Goal: Navigation & Orientation: Find specific page/section

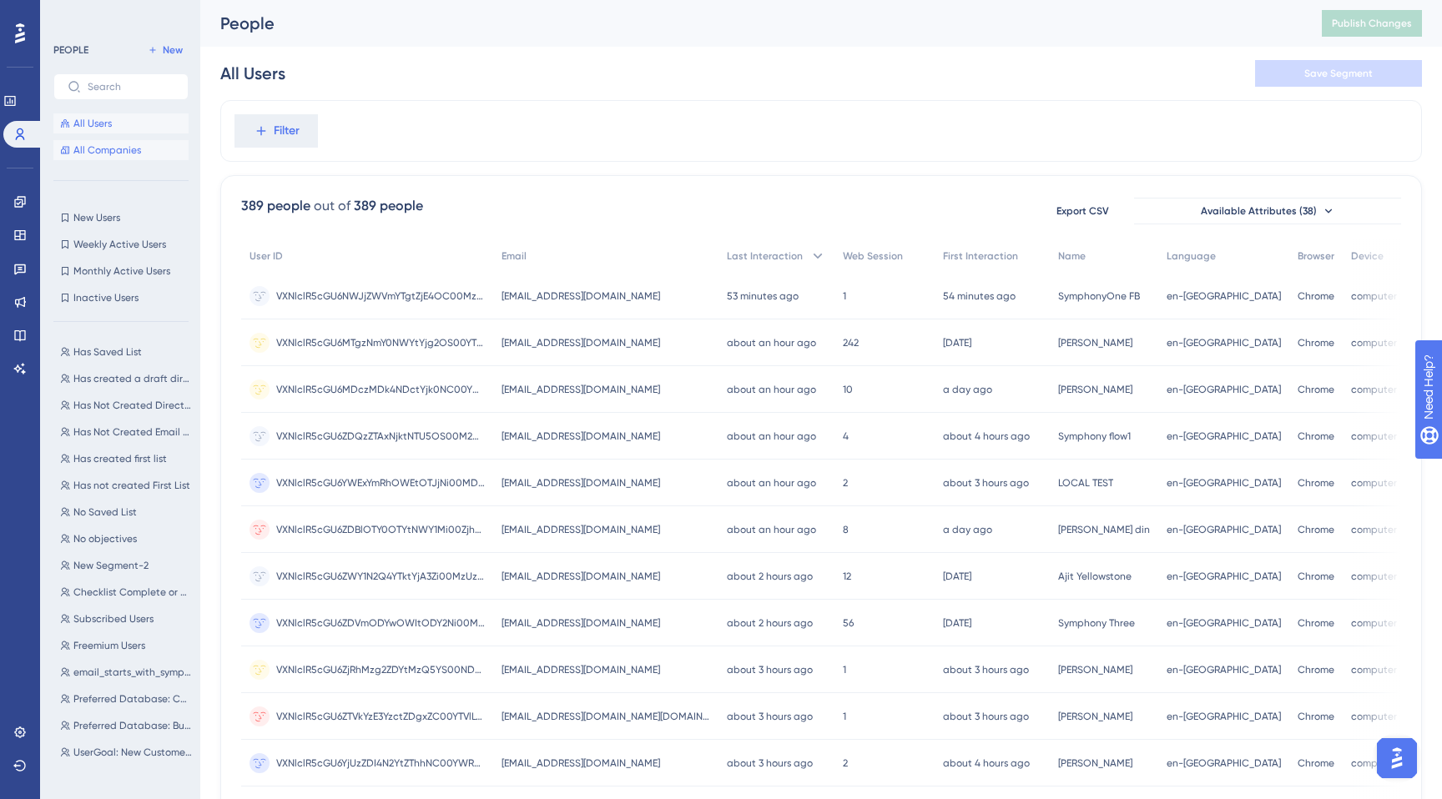
click at [86, 152] on span "All Companies" at bounding box center [107, 150] width 68 height 13
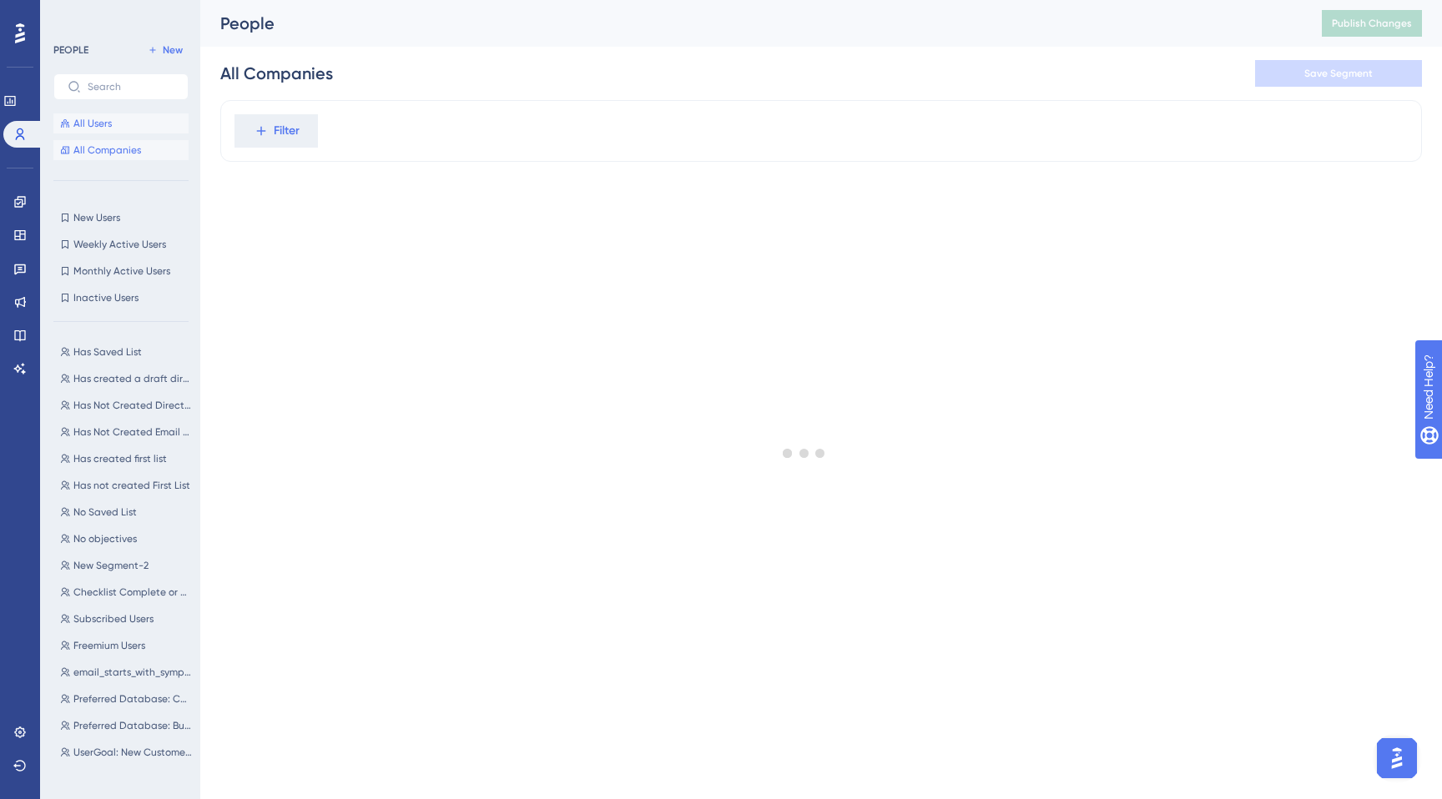
click at [83, 131] on button "All Users" at bounding box center [120, 123] width 135 height 20
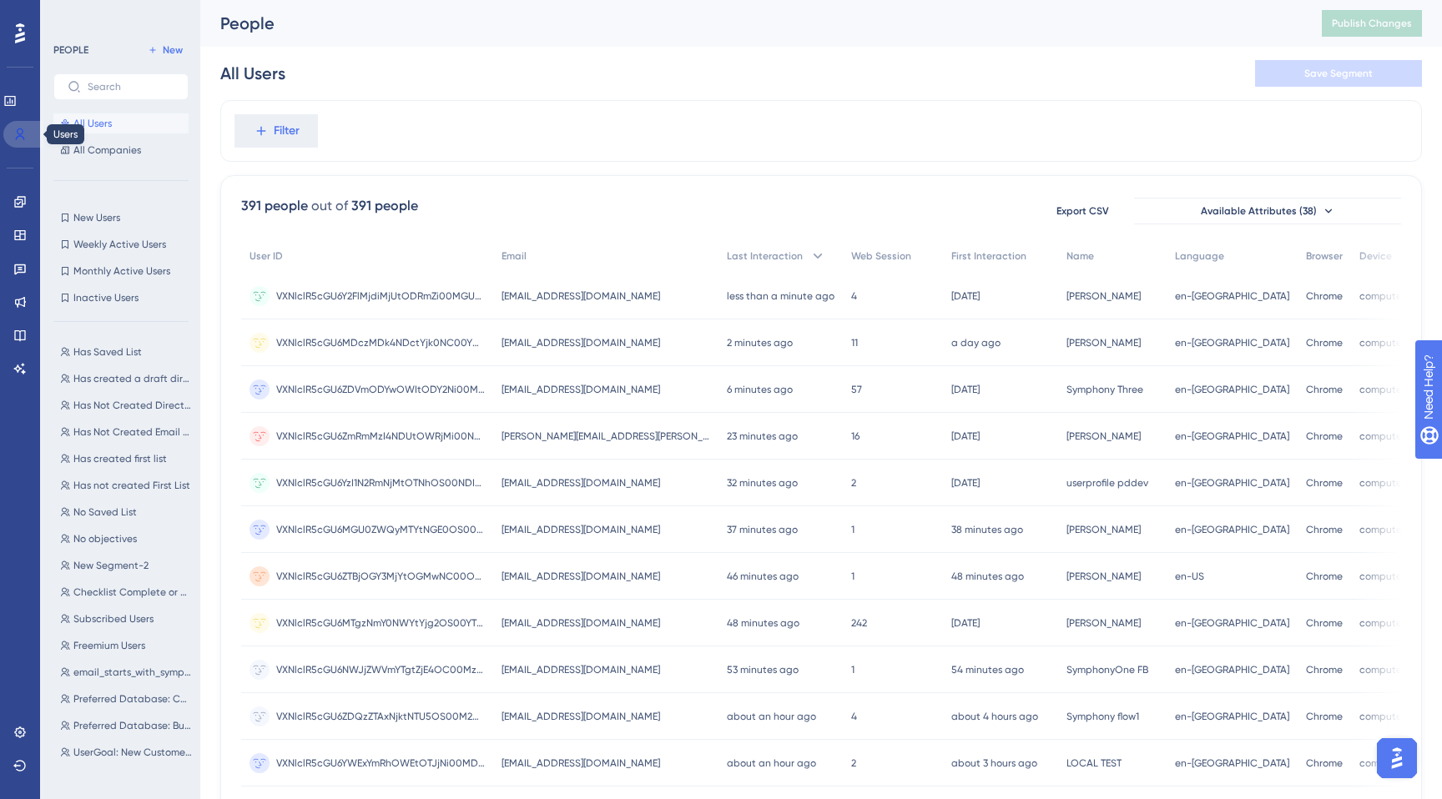
click at [33, 131] on link at bounding box center [23, 134] width 40 height 27
click at [17, 97] on link at bounding box center [9, 101] width 13 height 27
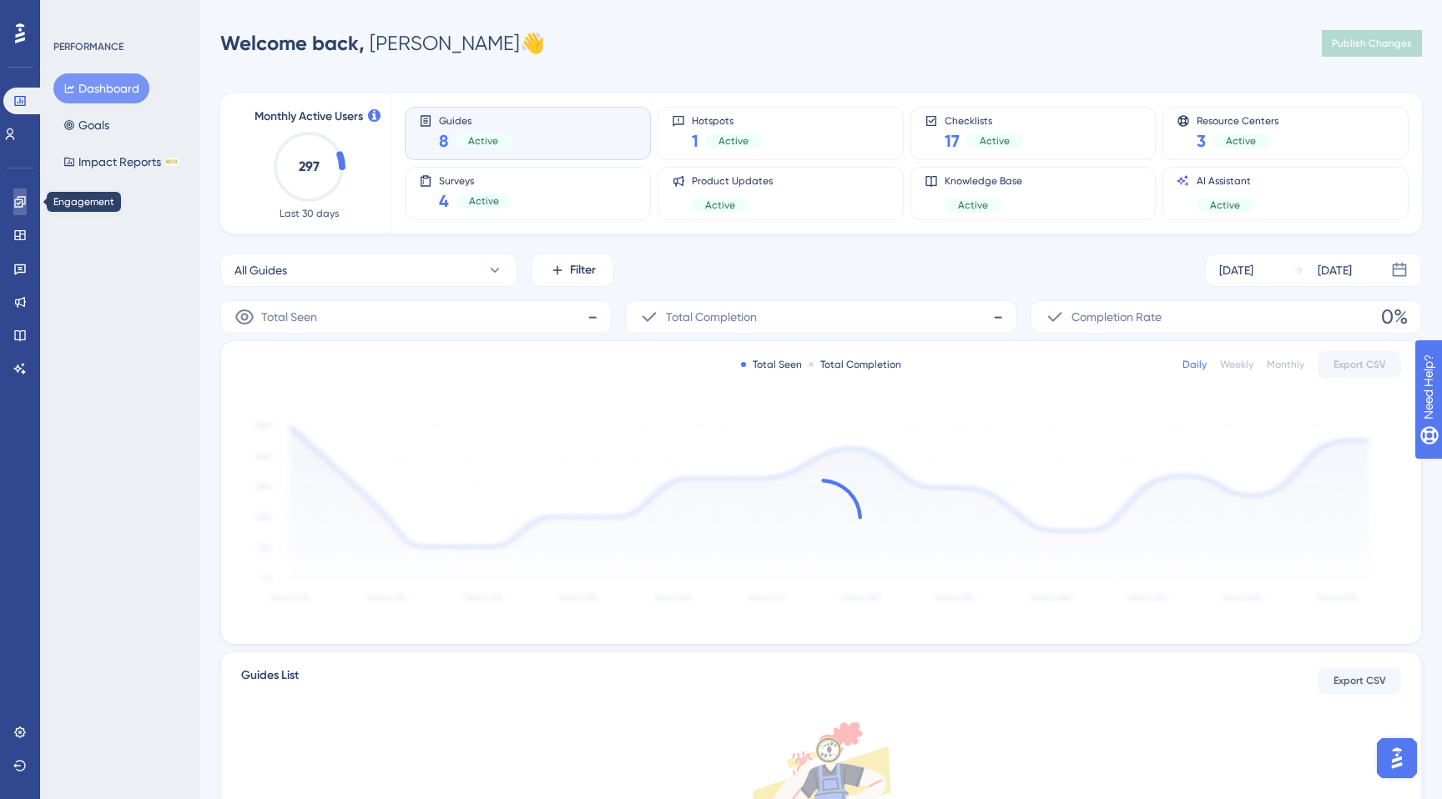
click at [16, 206] on icon at bounding box center [19, 201] width 13 height 13
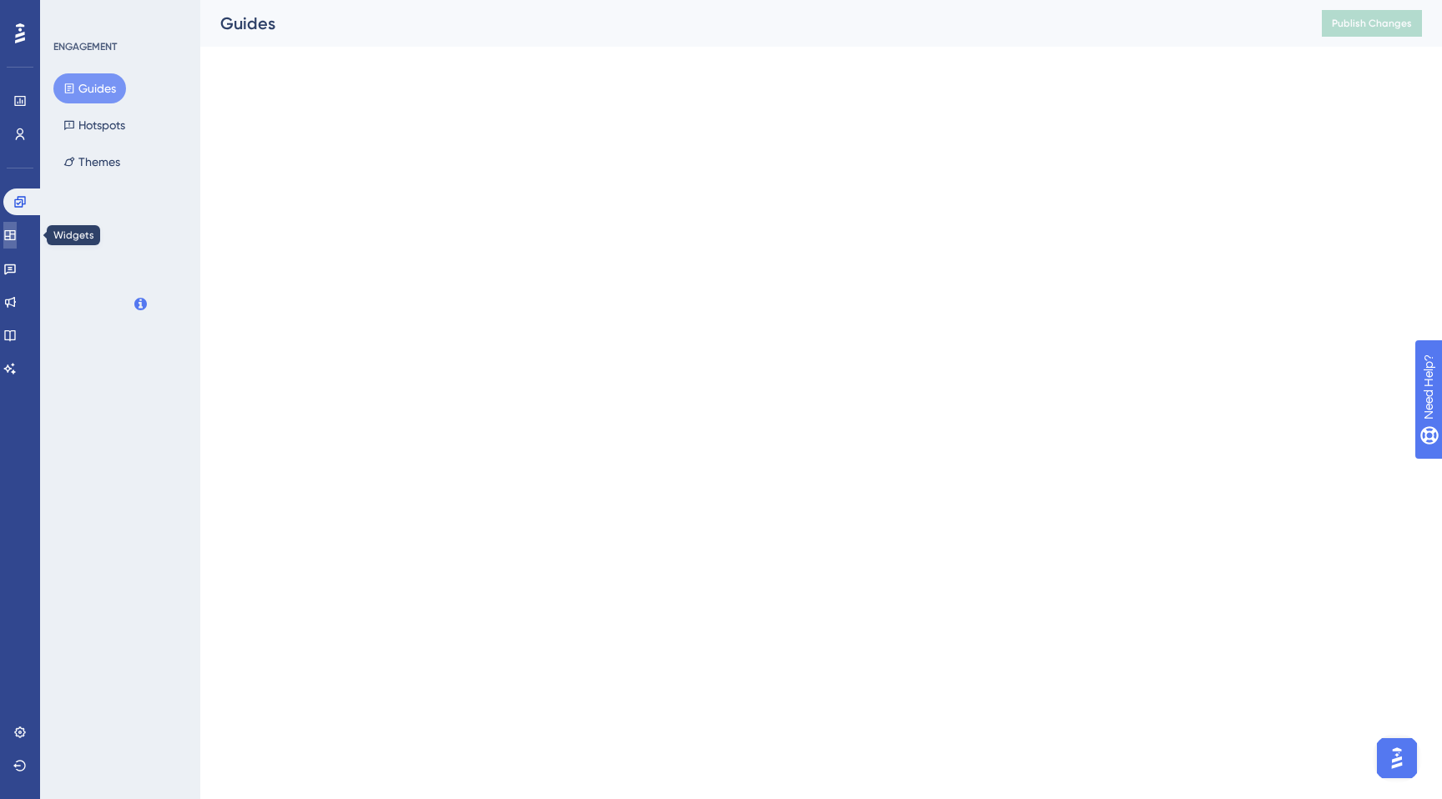
click at [13, 245] on link at bounding box center [9, 235] width 13 height 27
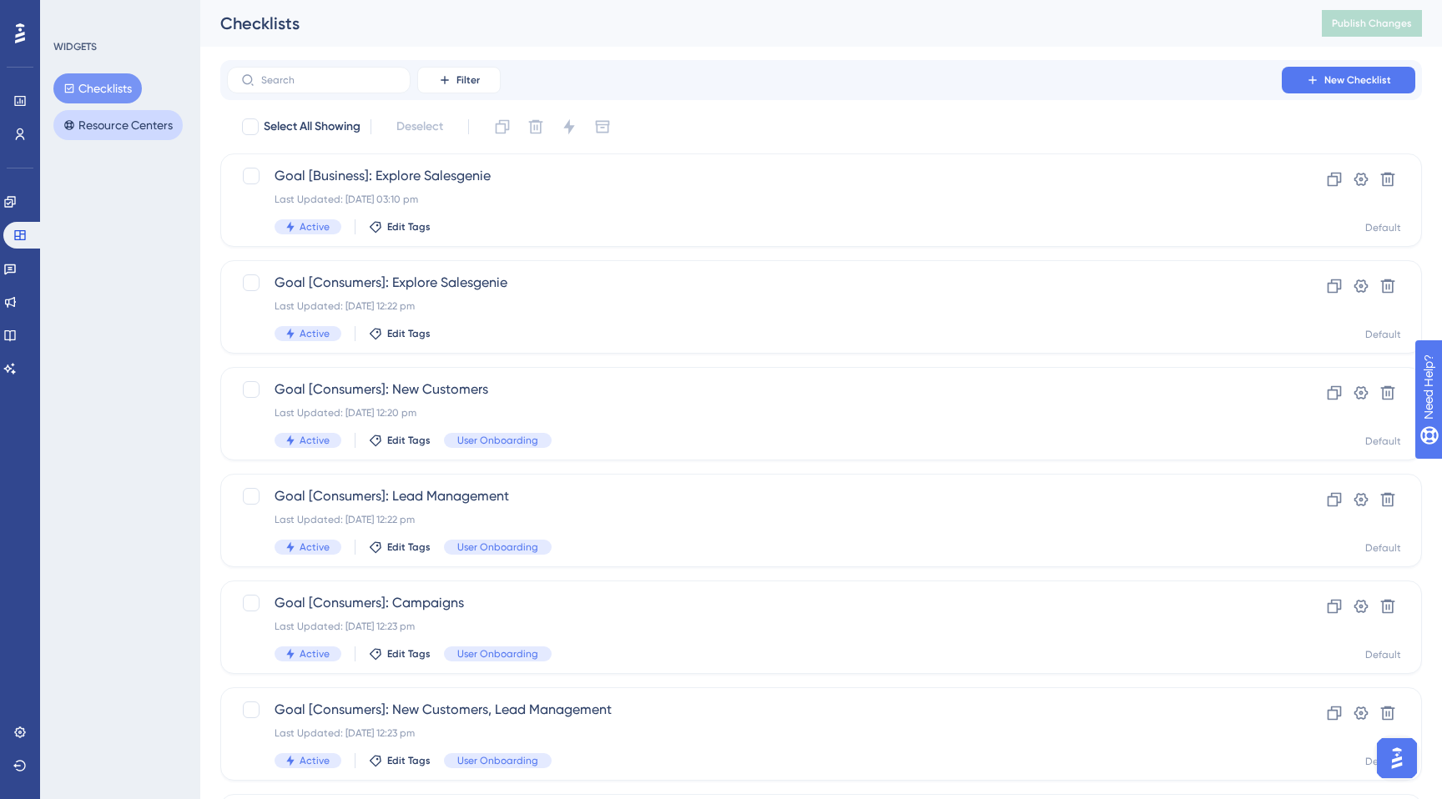
click at [118, 119] on button "Resource Centers" at bounding box center [117, 125] width 129 height 30
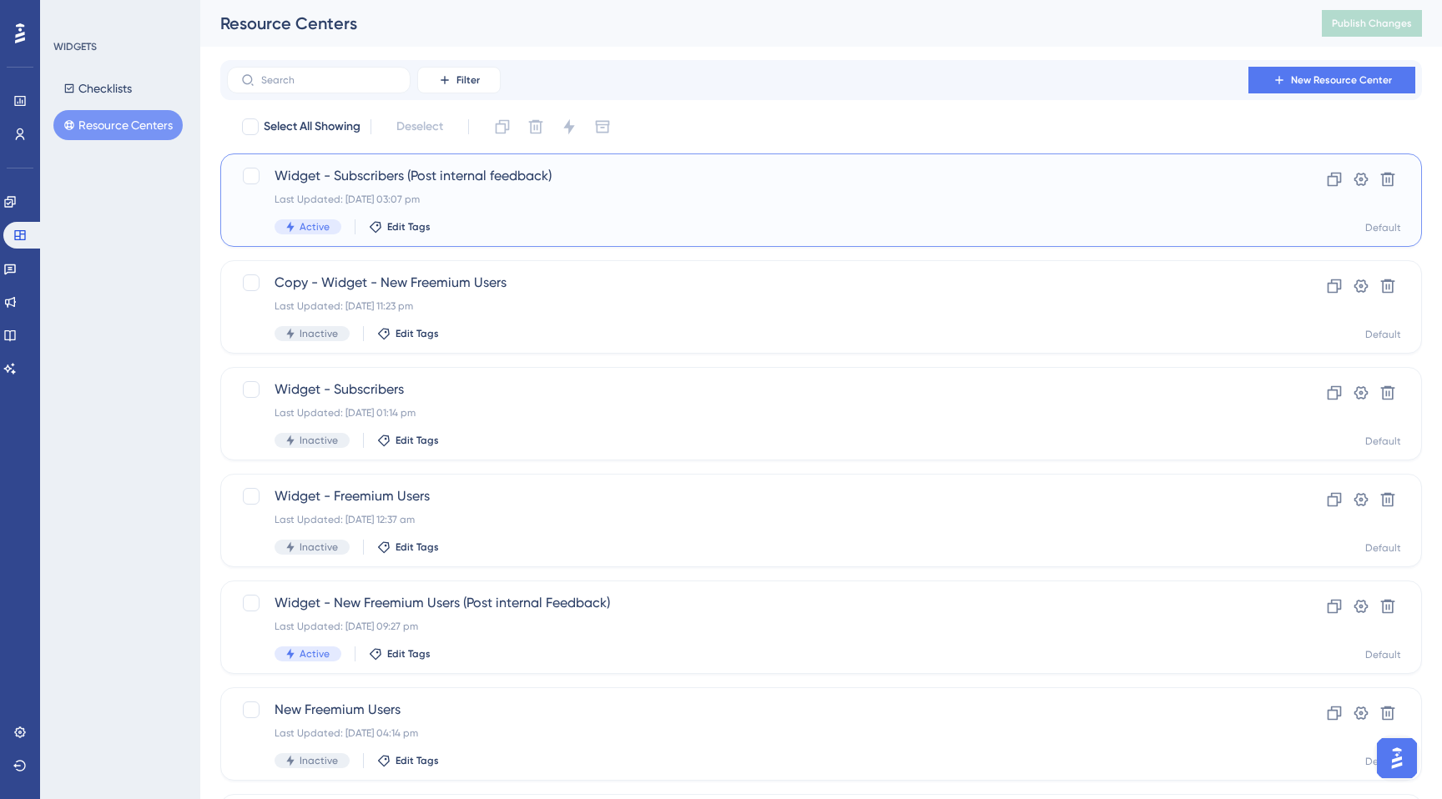
click at [414, 191] on div "Widget - Subscribers (Post internal feedback) Last Updated: 18 Sept 2025 03:07 …" at bounding box center [755, 200] width 960 height 68
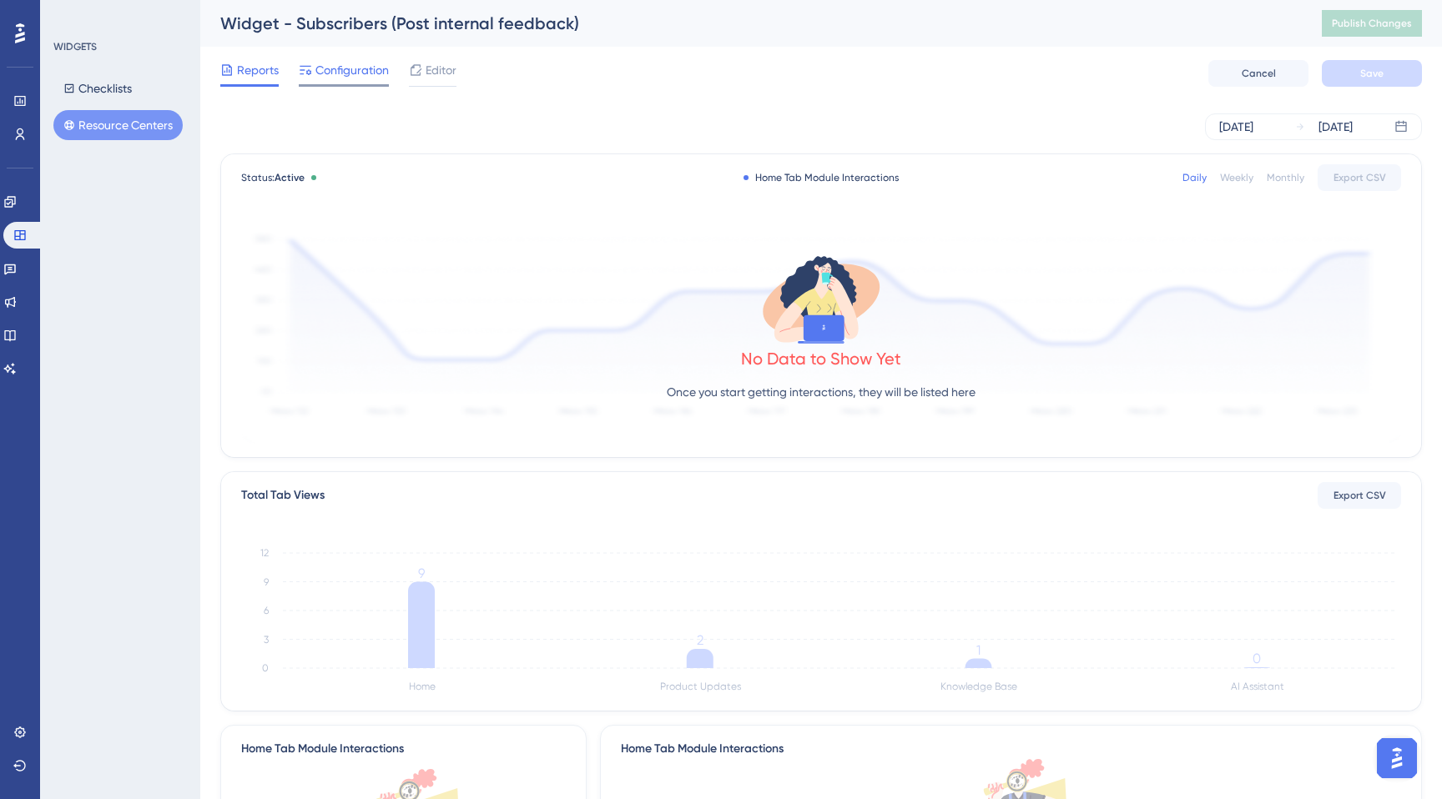
click at [337, 77] on span "Configuration" at bounding box center [351, 70] width 73 height 20
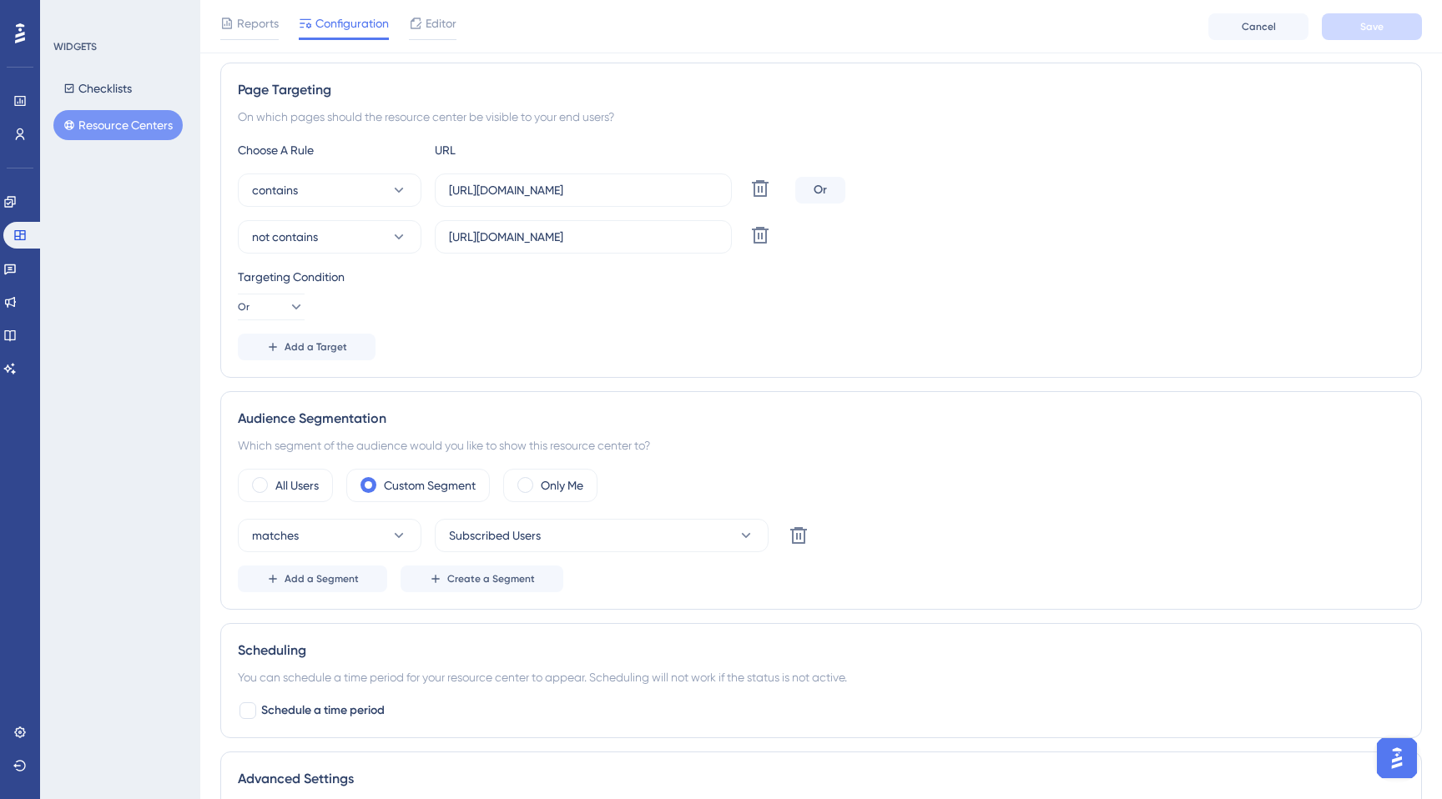
scroll to position [474, 0]
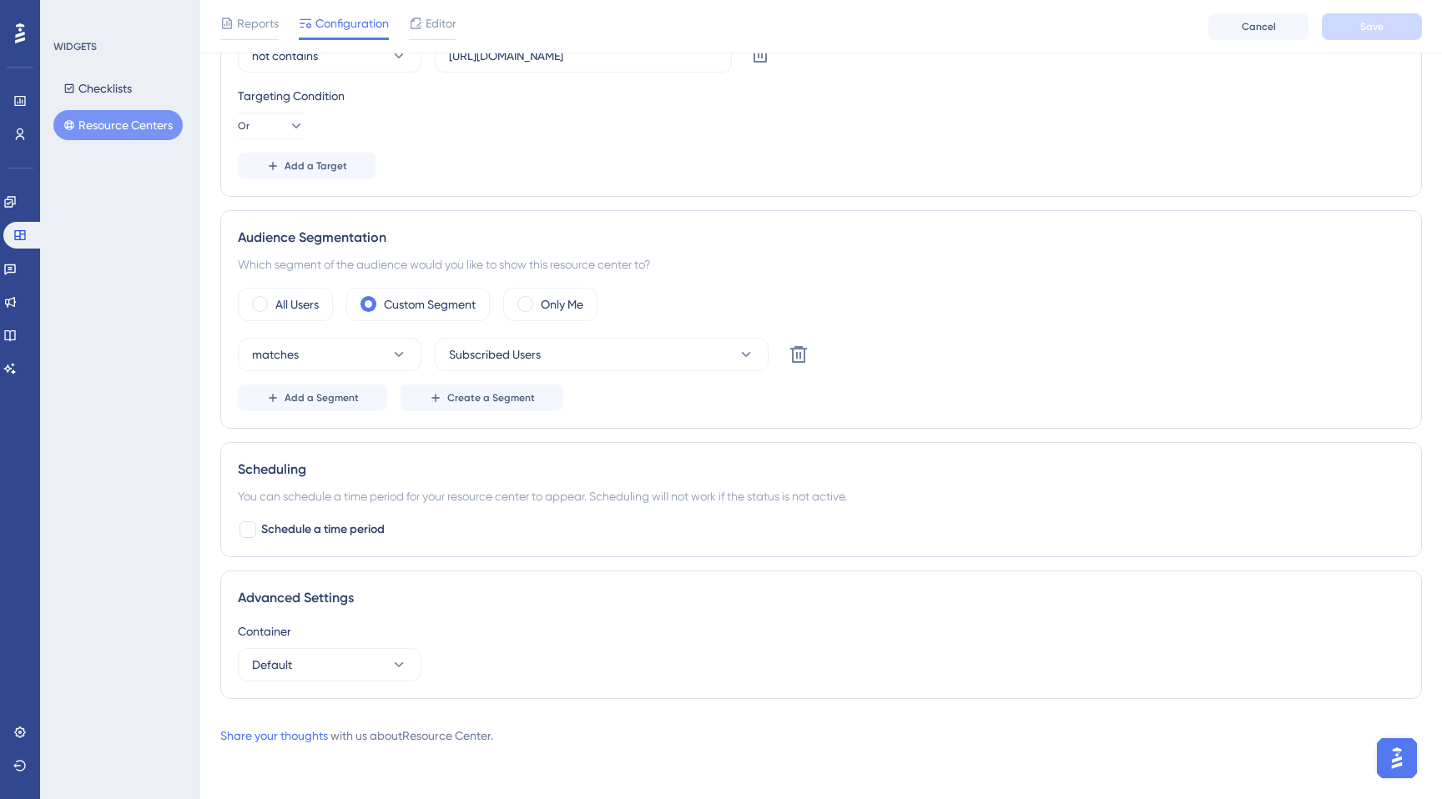
click at [120, 123] on button "Resource Centers" at bounding box center [117, 125] width 129 height 30
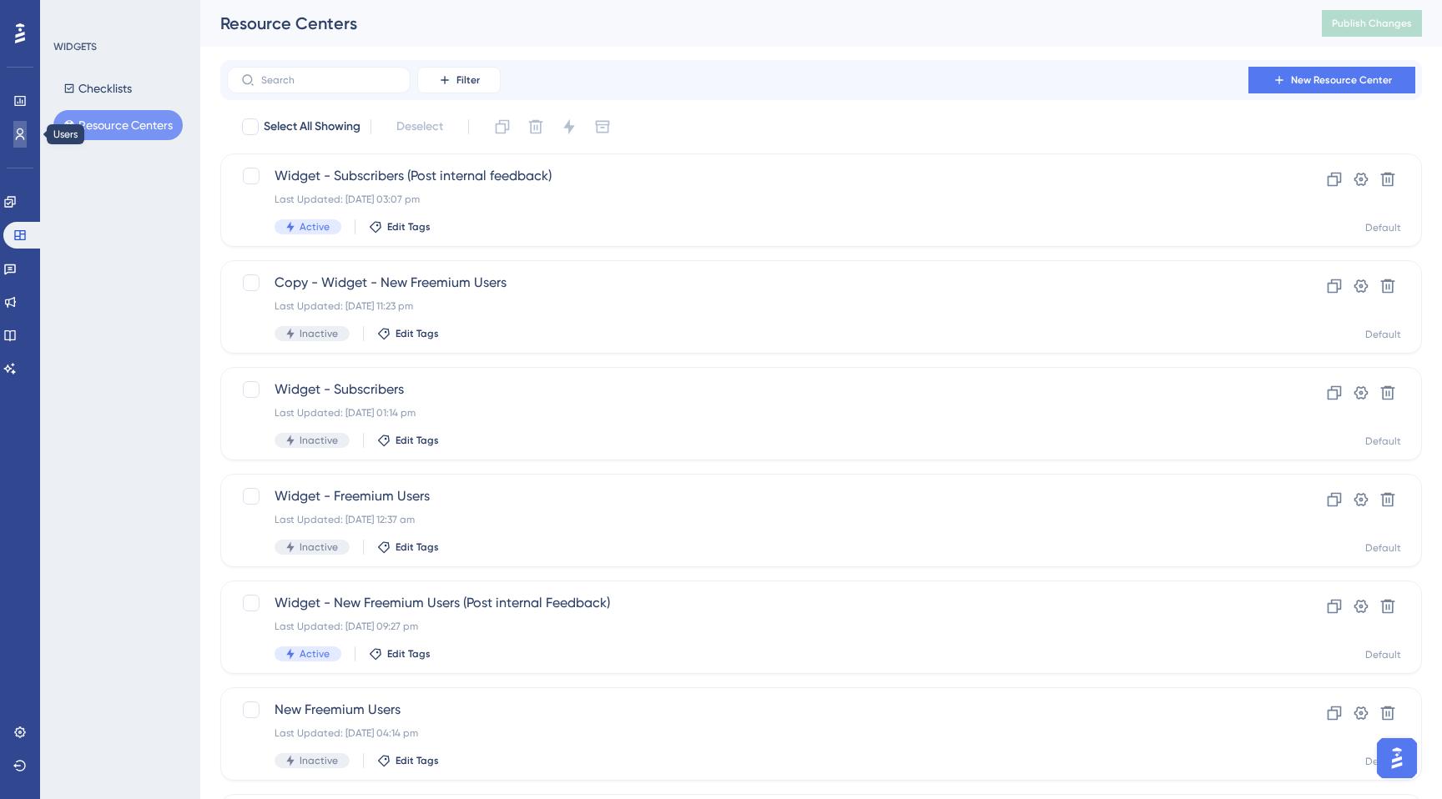
click at [18, 137] on icon at bounding box center [19, 134] width 13 height 13
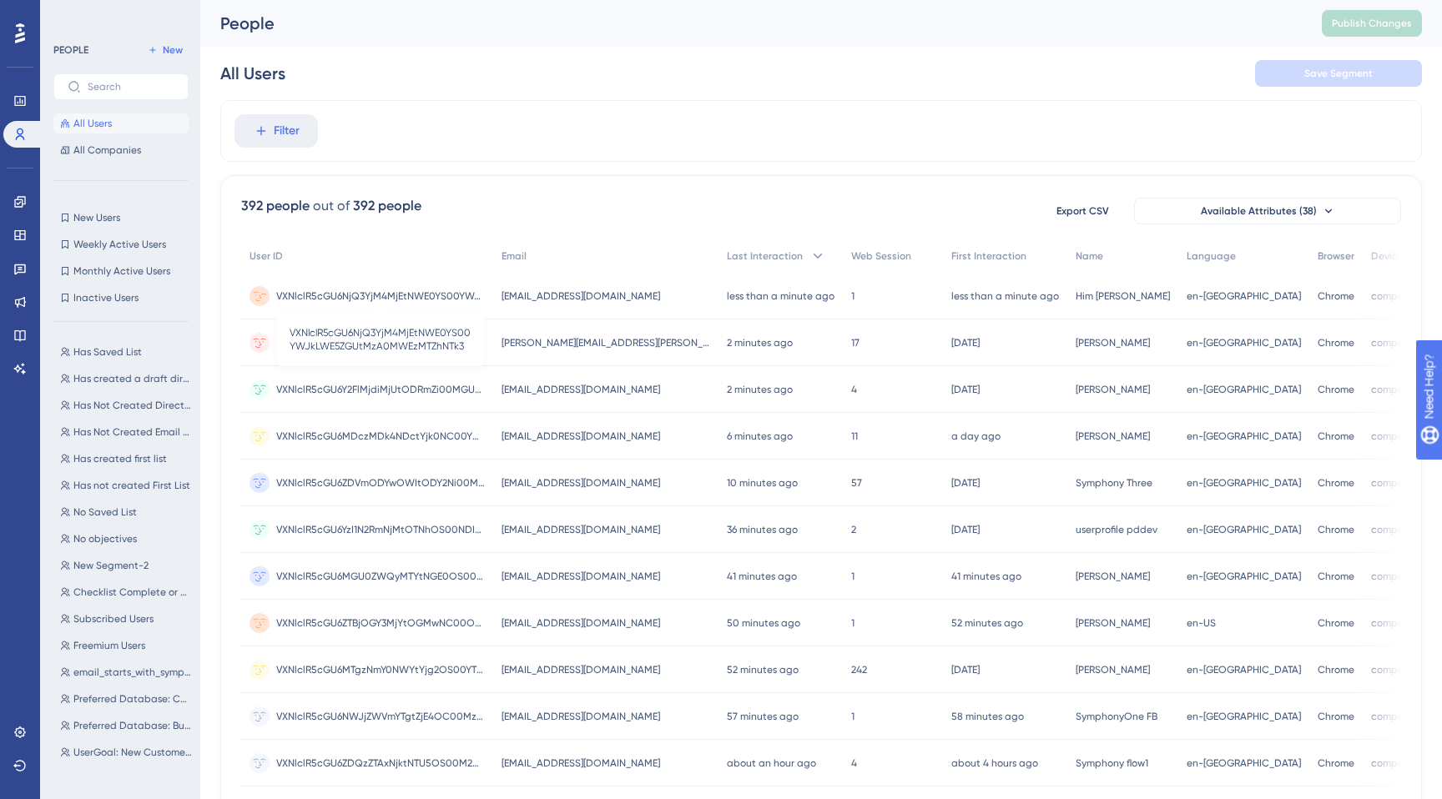
click at [385, 292] on span "VXNlclR5cGU6NjQ3YjM4MjEtNWE0YS00YWJkLWE5ZGUtMzA0MWEzMTZhNTk3" at bounding box center [380, 296] width 209 height 13
